Goal: Download file/media

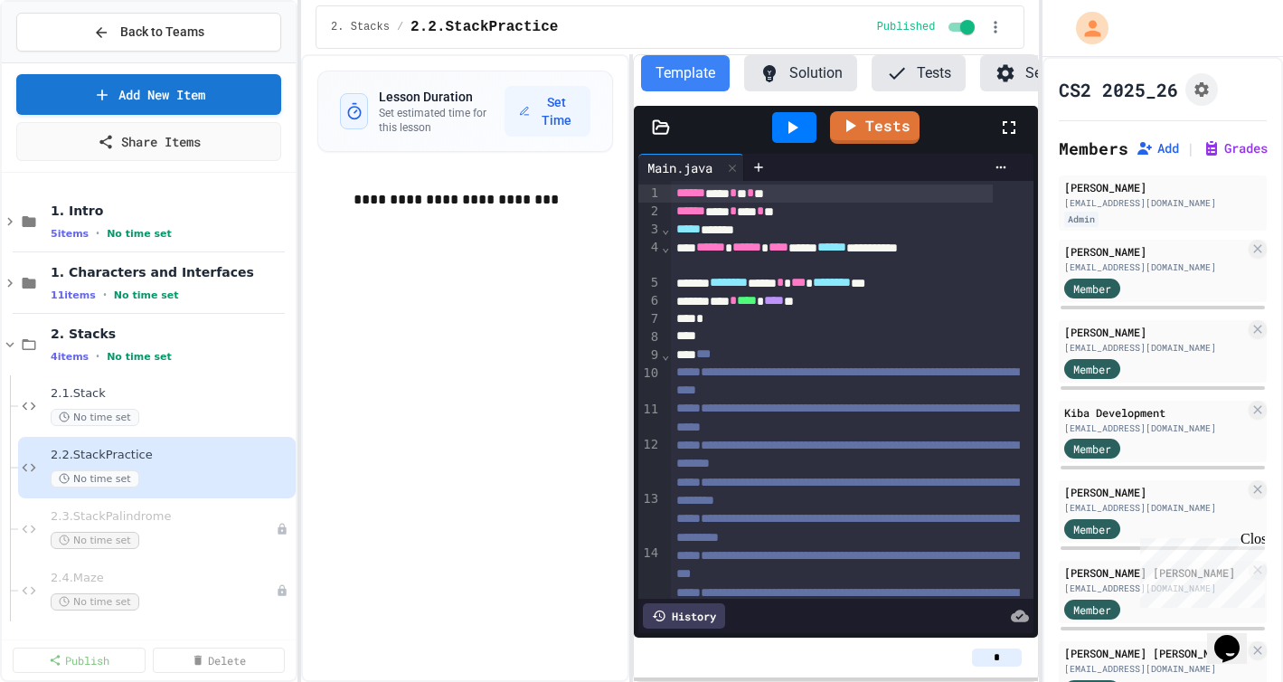
scroll to position [953, 0]
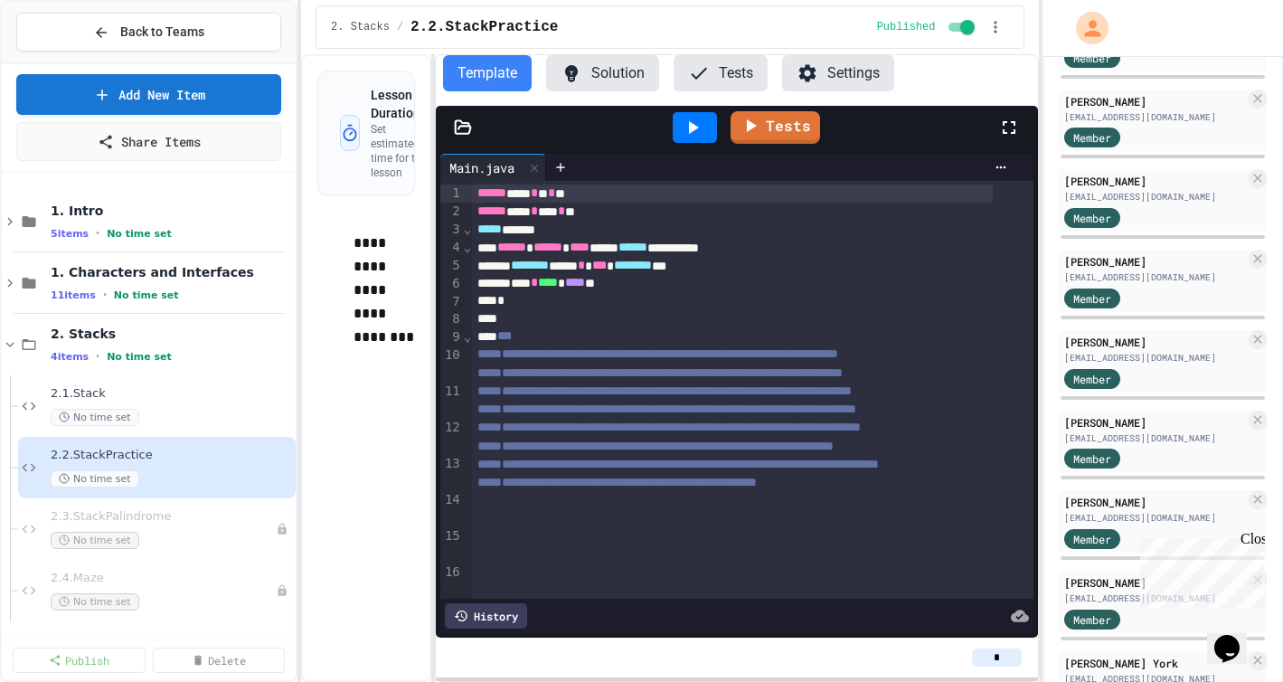
click at [433, 303] on div "**********" at bounding box center [670, 367] width 738 height 627
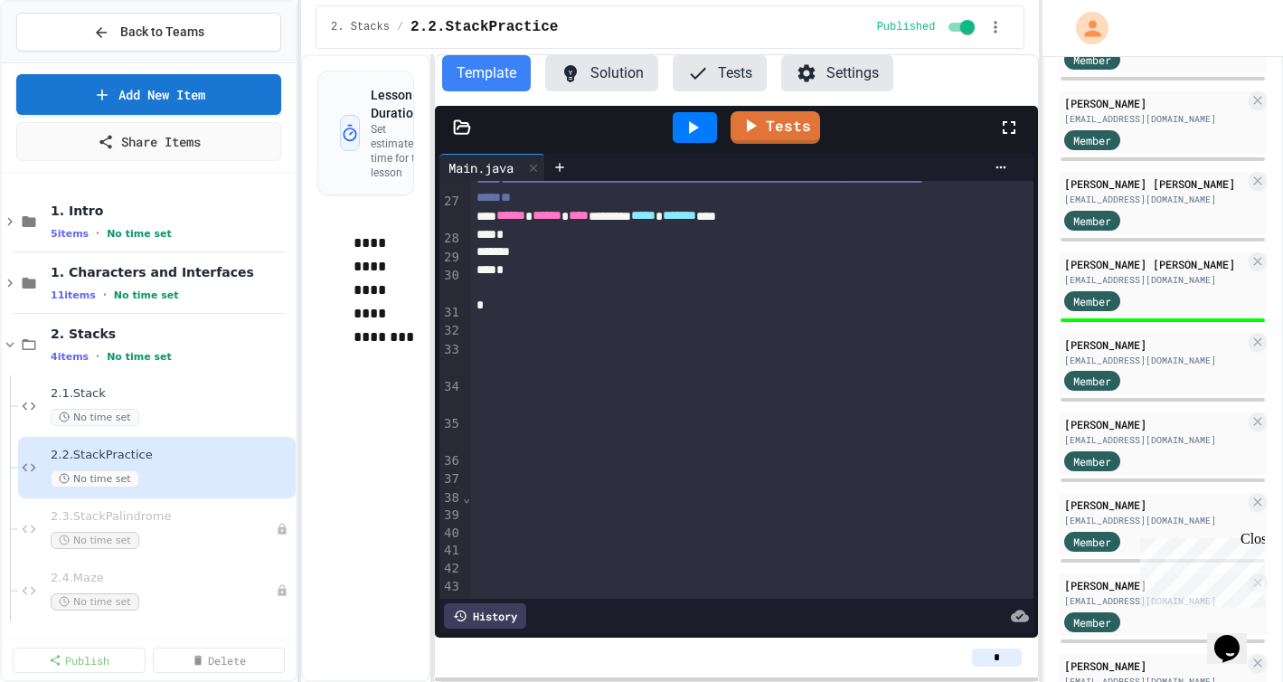
scroll to position [370, 0]
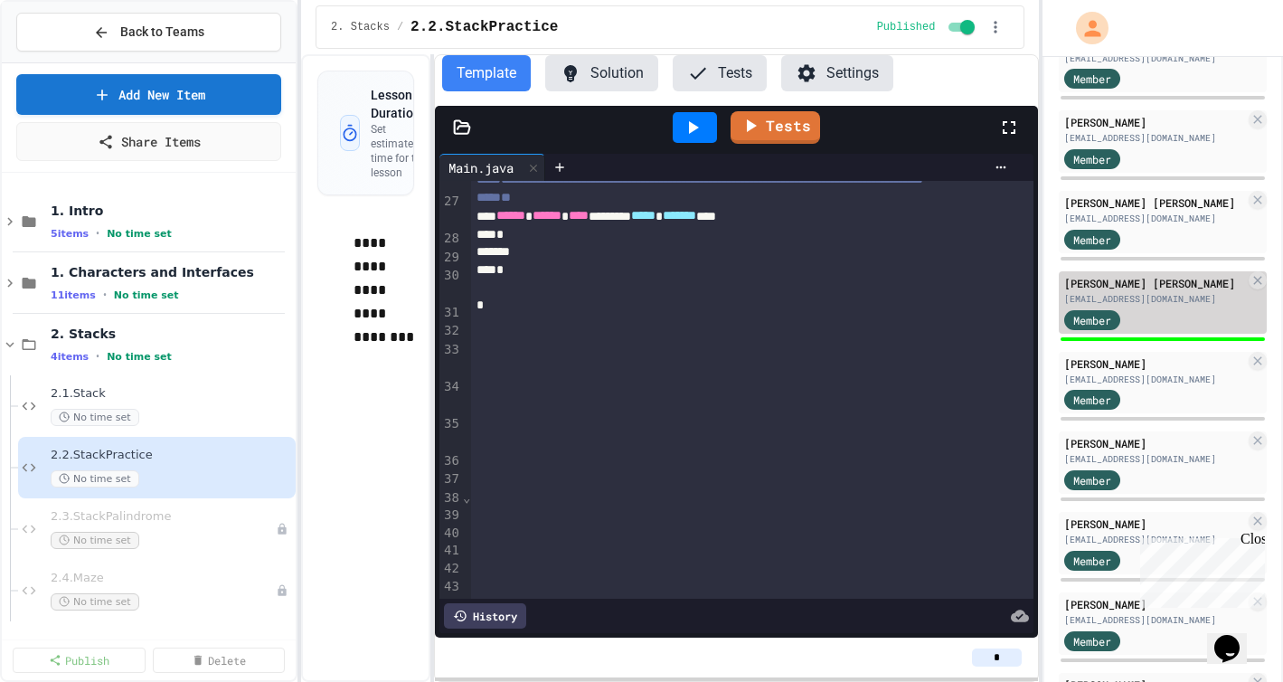
click at [1151, 297] on div "[EMAIL_ADDRESS][DOMAIN_NAME]" at bounding box center [1154, 299] width 181 height 14
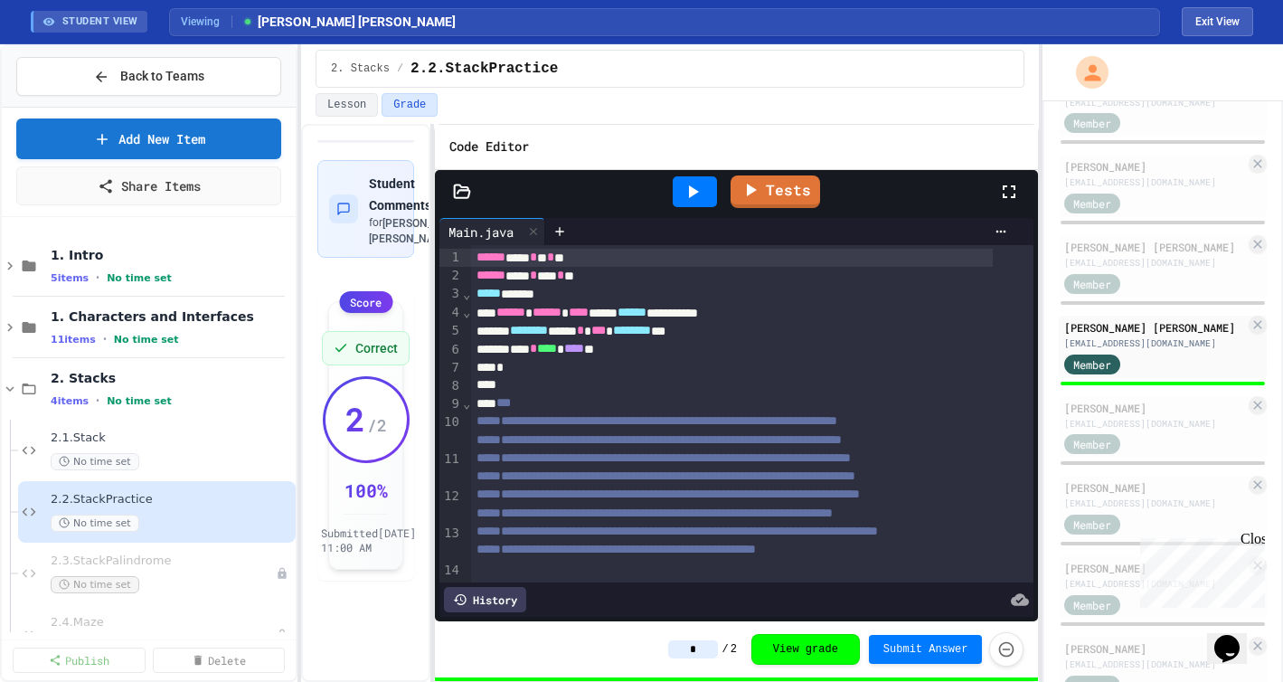
click at [461, 187] on icon at bounding box center [462, 190] width 15 height 13
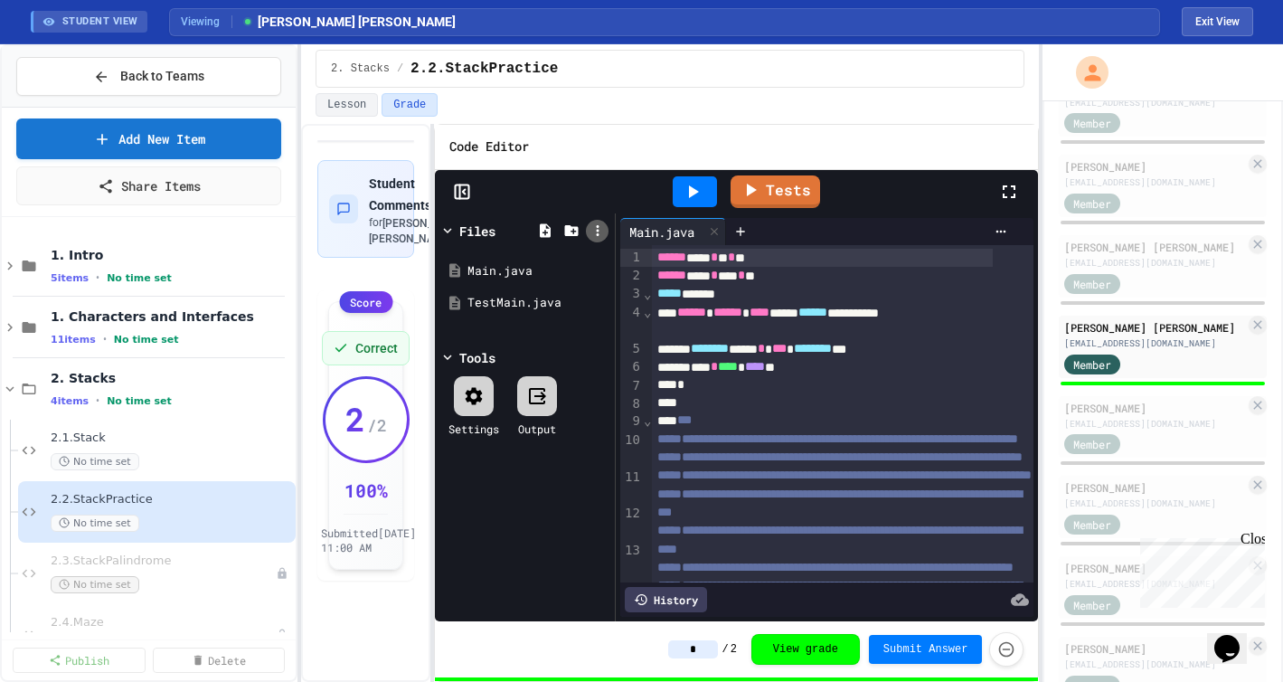
click at [603, 227] on icon at bounding box center [597, 230] width 16 height 16
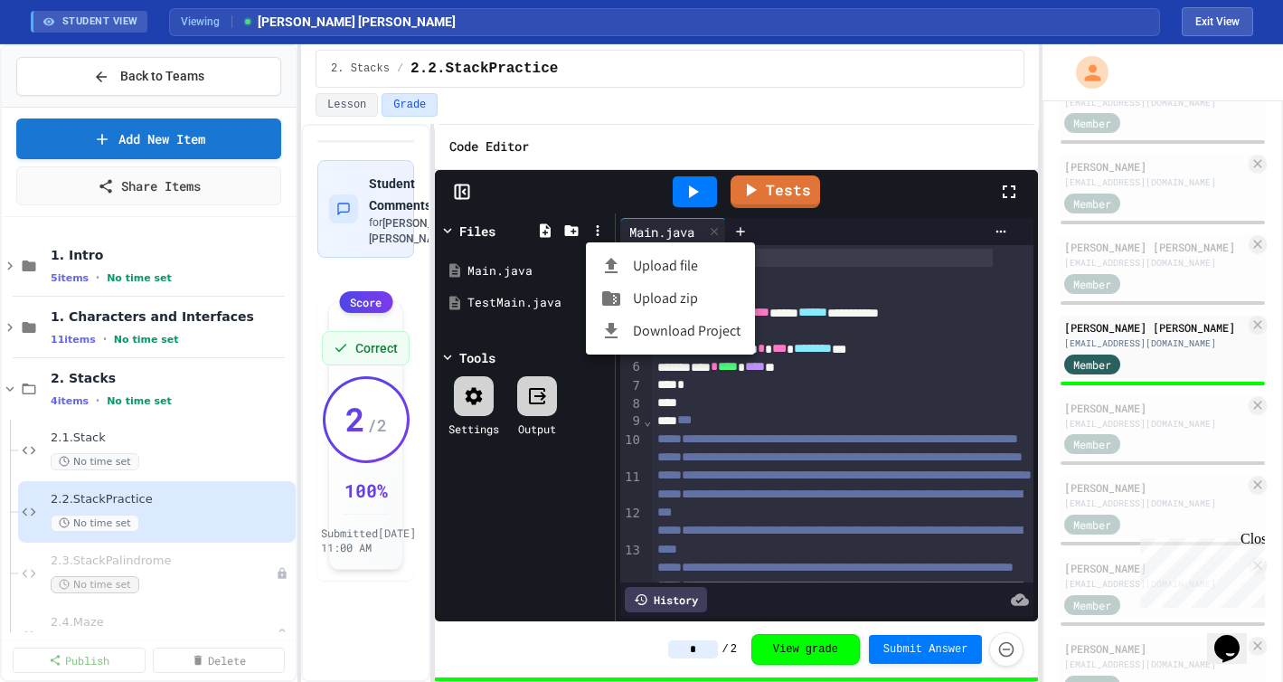
click at [666, 325] on li "Download Project" at bounding box center [670, 331] width 169 height 33
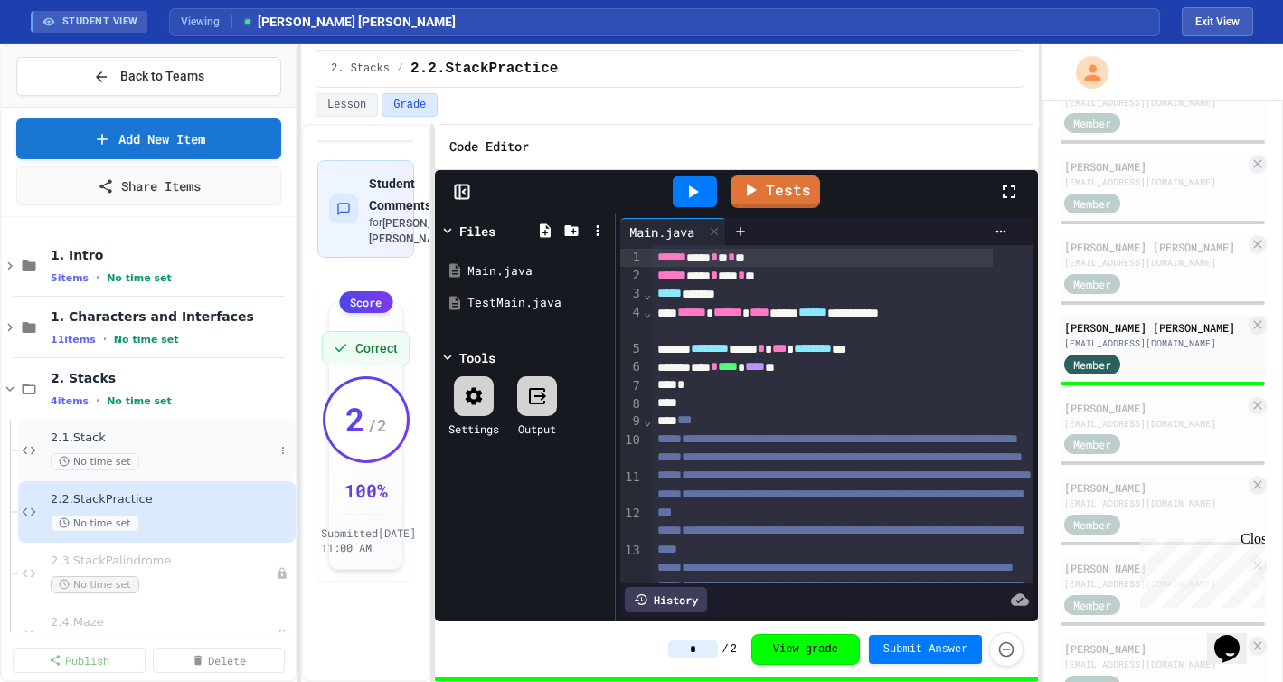
click at [155, 448] on div "2.1.Stack No time set" at bounding box center [162, 450] width 223 height 40
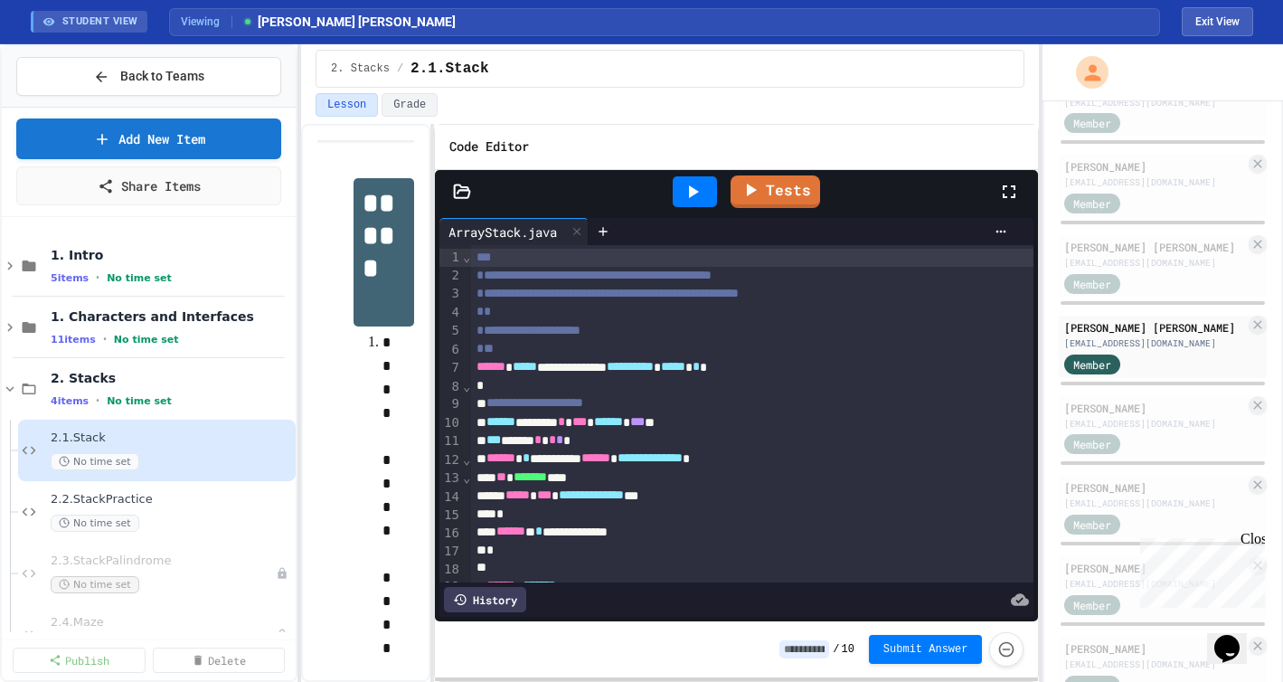
click at [466, 190] on icon at bounding box center [462, 190] width 15 height 13
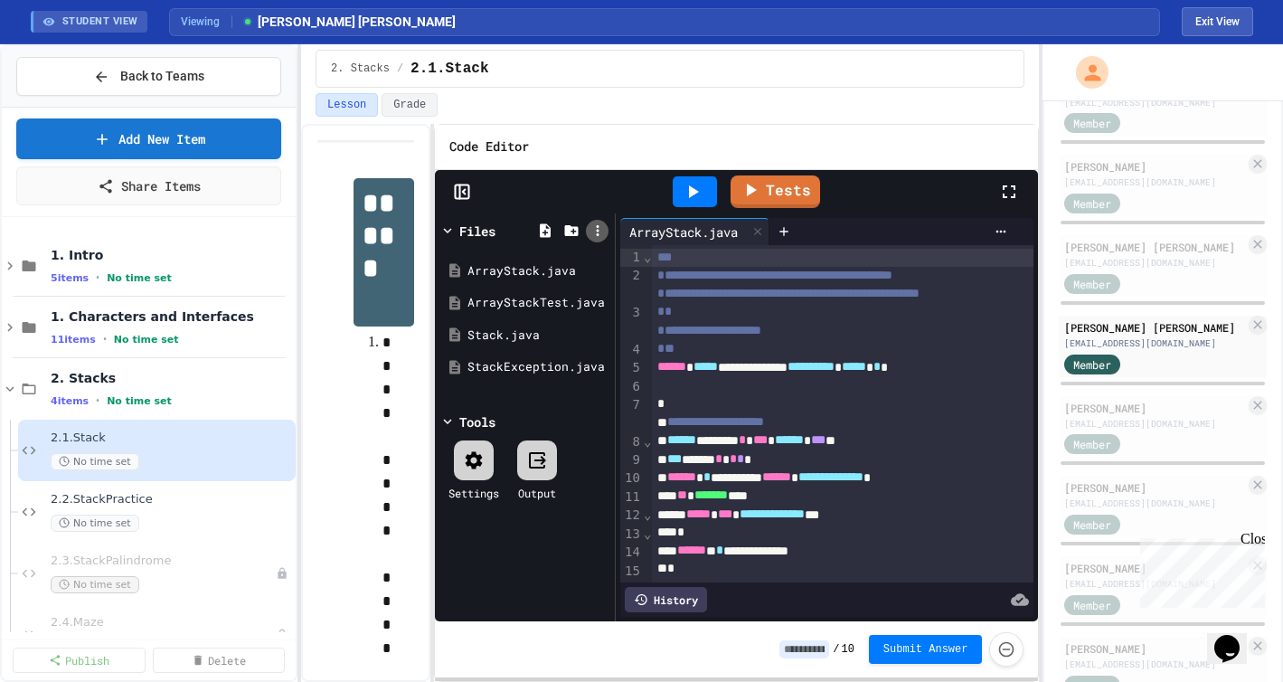
click at [597, 226] on icon at bounding box center [597, 230] width 3 height 11
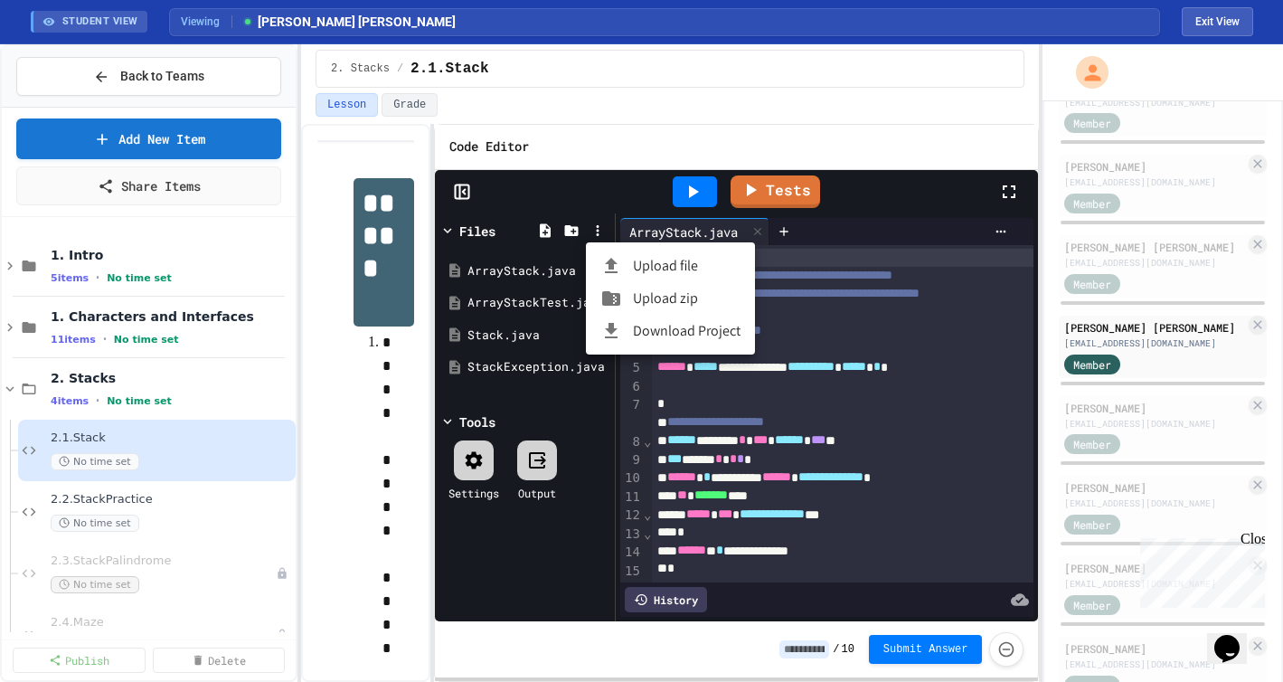
click at [655, 334] on li "Download Project" at bounding box center [670, 331] width 169 height 33
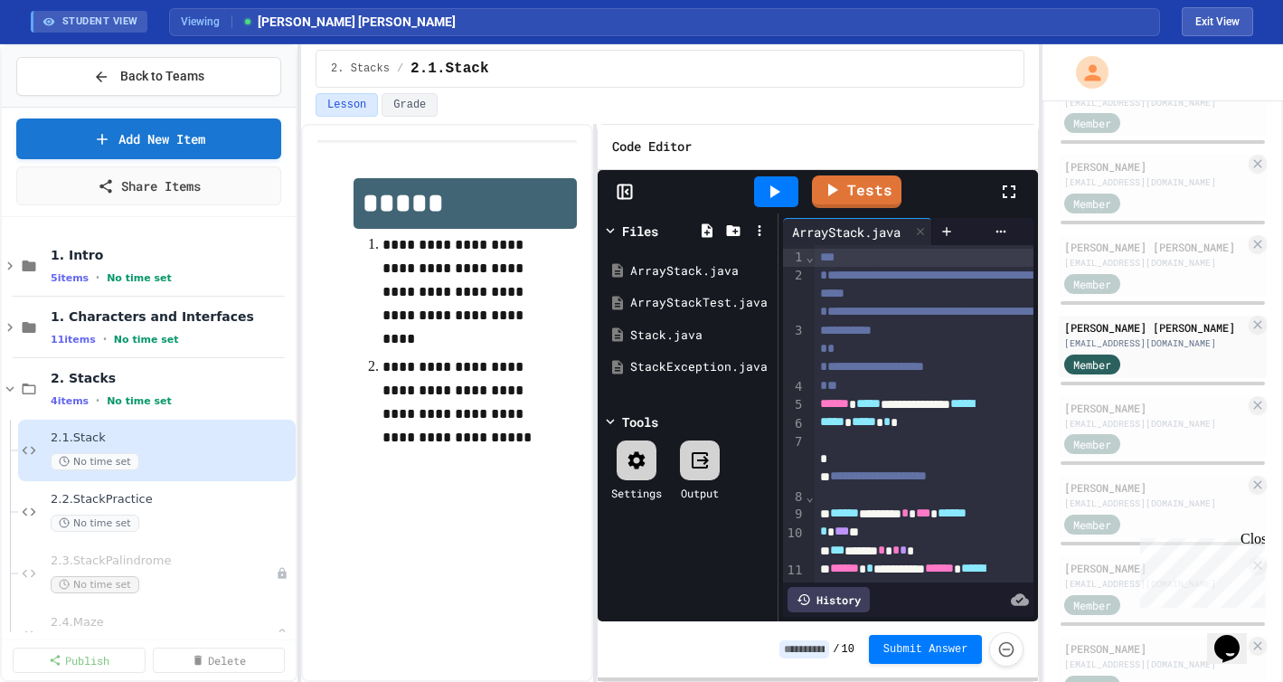
click at [592, 217] on div "**********" at bounding box center [670, 403] width 738 height 558
click at [169, 560] on span "2.3.StackPalindrome" at bounding box center [154, 560] width 207 height 15
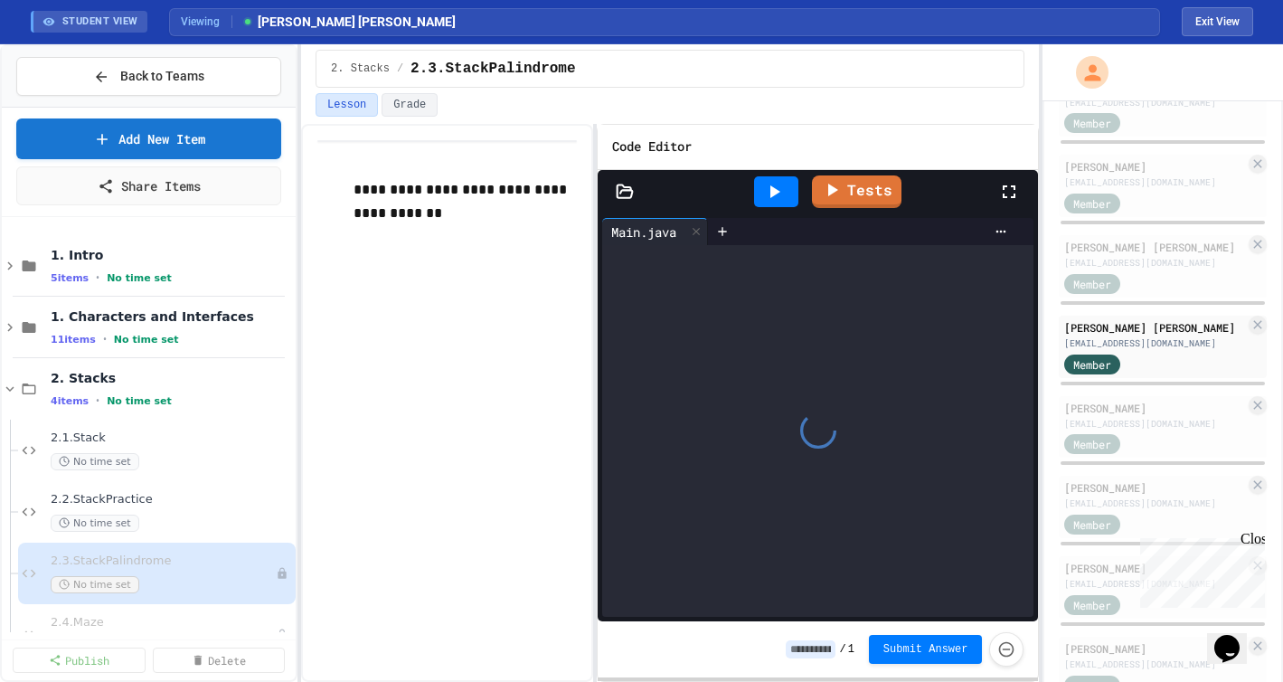
click at [128, 627] on span "2.4.Maze" at bounding box center [163, 622] width 225 height 15
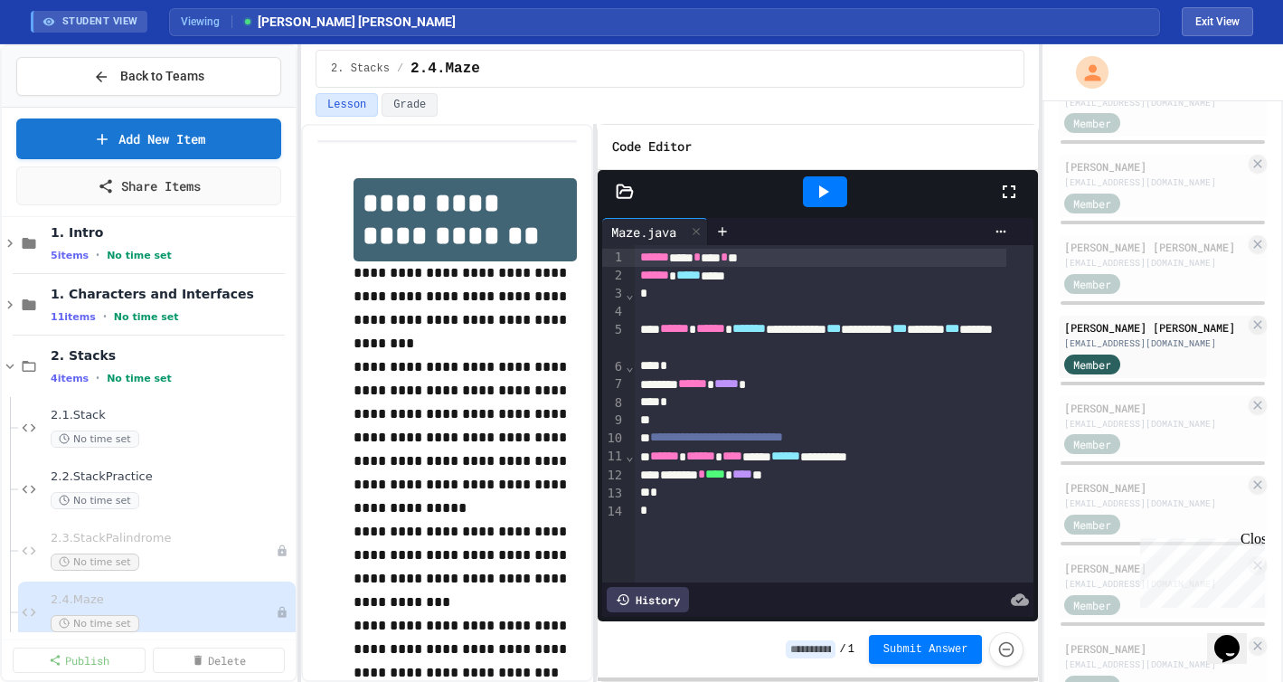
scroll to position [371, 0]
click at [1224, 14] on button "Exit View" at bounding box center [1217, 21] width 71 height 29
